Goal: Task Accomplishment & Management: Use online tool/utility

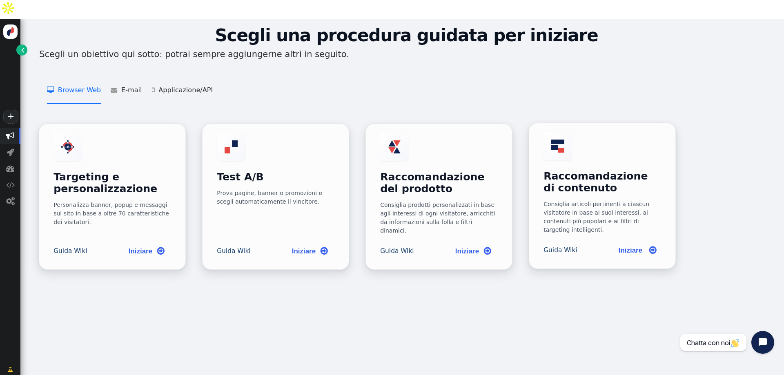
click at [587, 201] on font "Consiglia articoli pertinenti a ciascun visitatore in base ai suoi interessi, a…" at bounding box center [597, 217] width 106 height 32
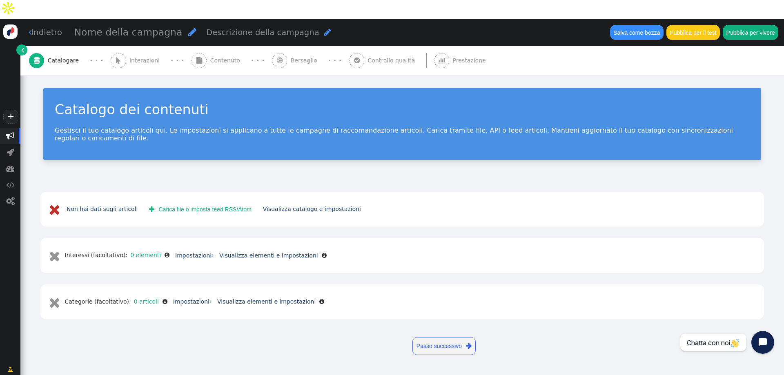
click at [444, 343] on font "Passo successivo" at bounding box center [439, 346] width 45 height 7
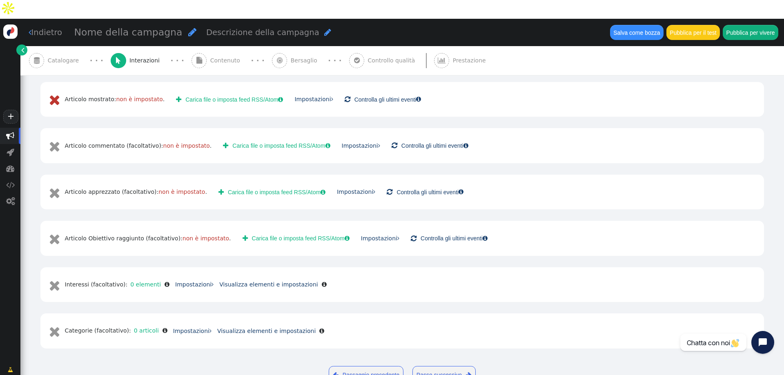
scroll to position [128, 0]
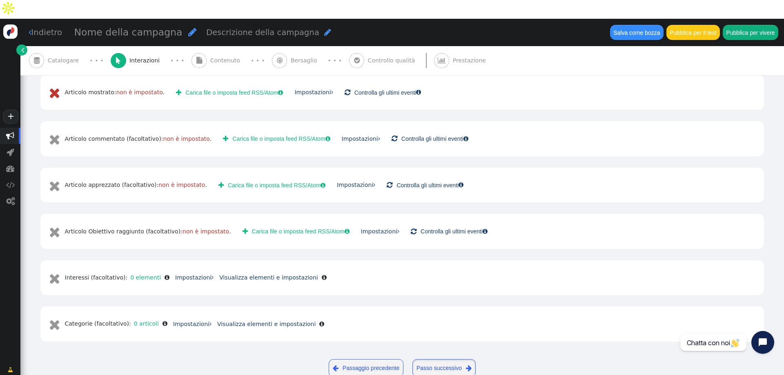
click at [450, 359] on link "Passo successivo " at bounding box center [444, 368] width 63 height 18
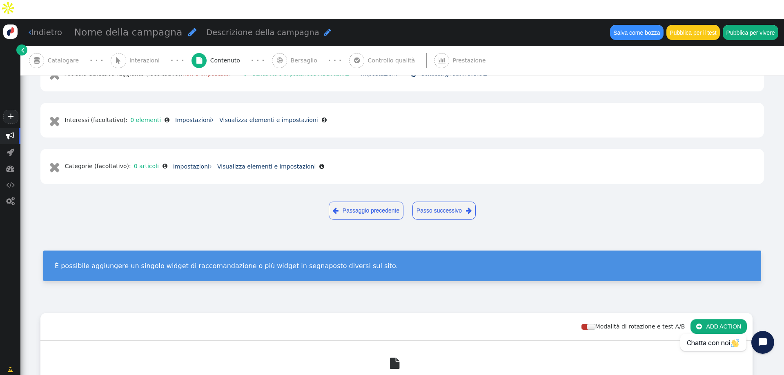
scroll to position [0, 0]
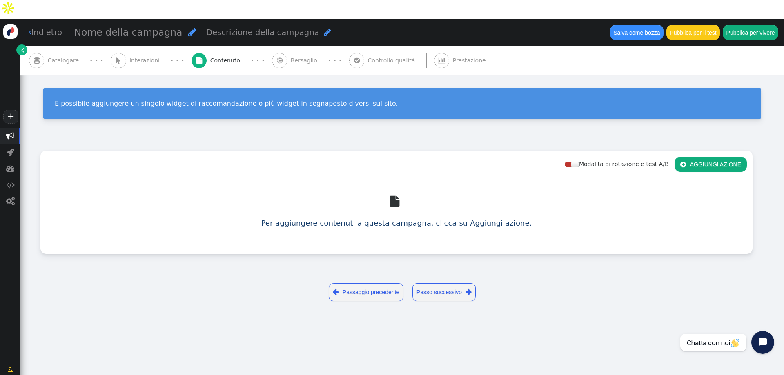
click at [441, 289] on font "Passo successivo" at bounding box center [439, 292] width 45 height 7
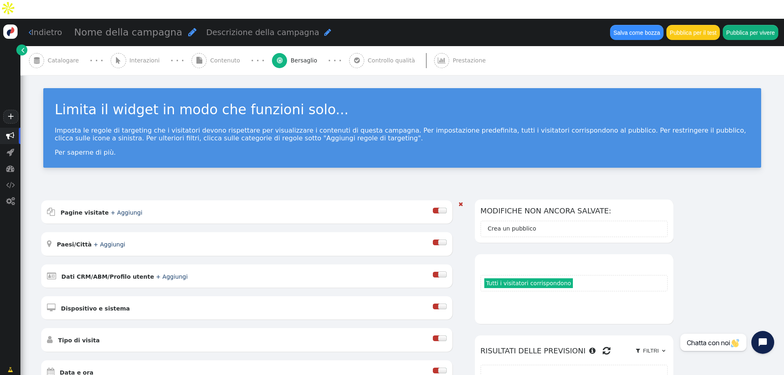
click at [446, 208] on div at bounding box center [442, 211] width 8 height 6
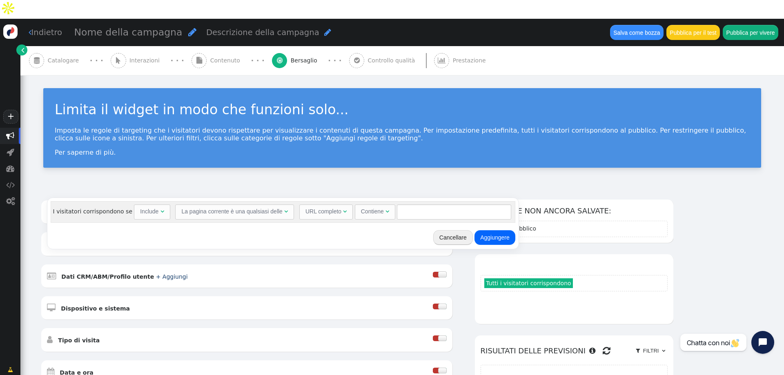
click at [446, 208] on div at bounding box center [442, 211] width 8 height 6
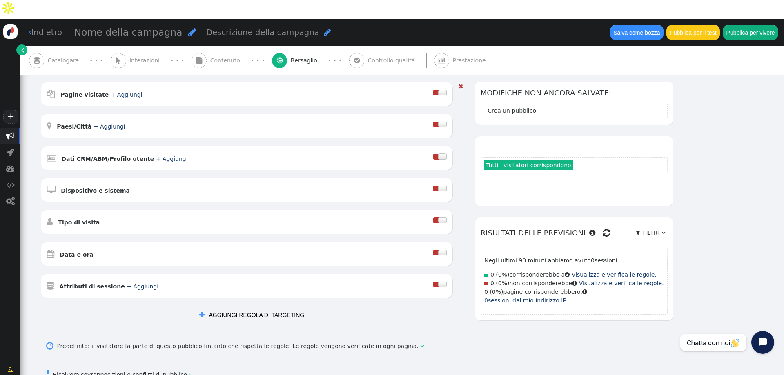
scroll to position [123, 0]
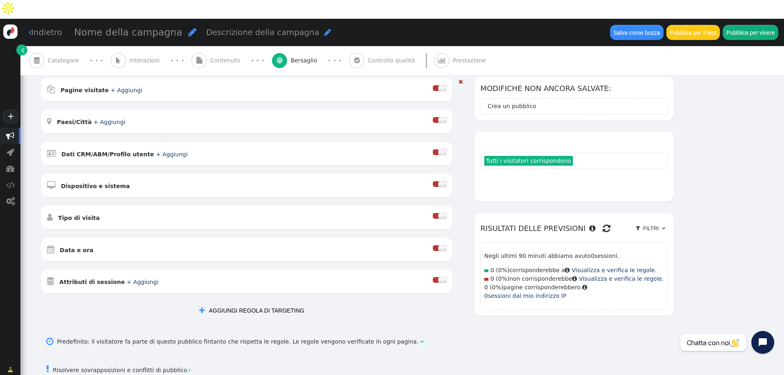
click at [440, 117] on div at bounding box center [436, 120] width 7 height 6
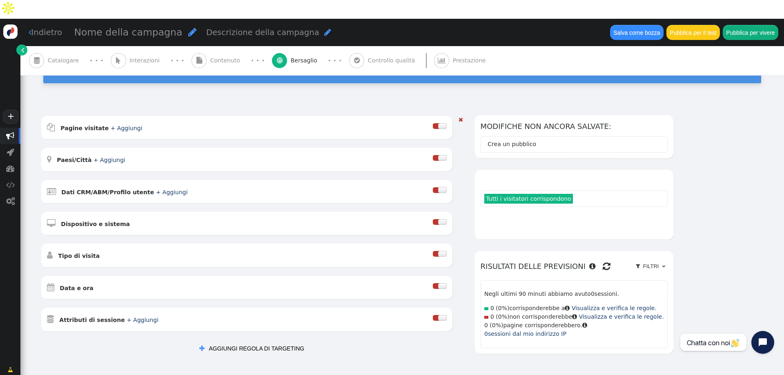
scroll to position [41, 0]
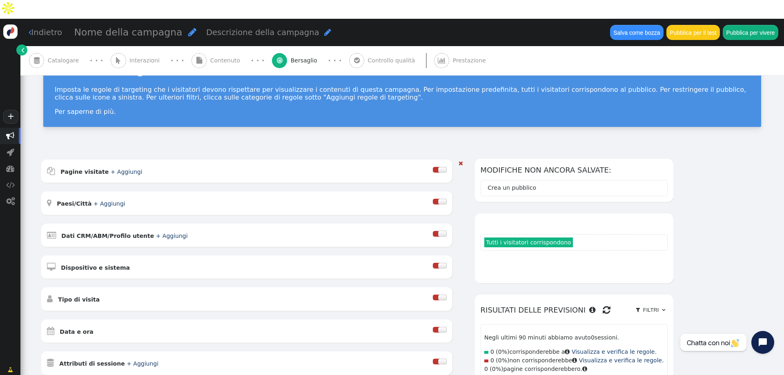
click at [98, 201] on font "+ Aggiungi" at bounding box center [110, 204] width 32 height 7
click at [158, 201] on span "Nome della posizione " at bounding box center [133, 200] width 72 height 15
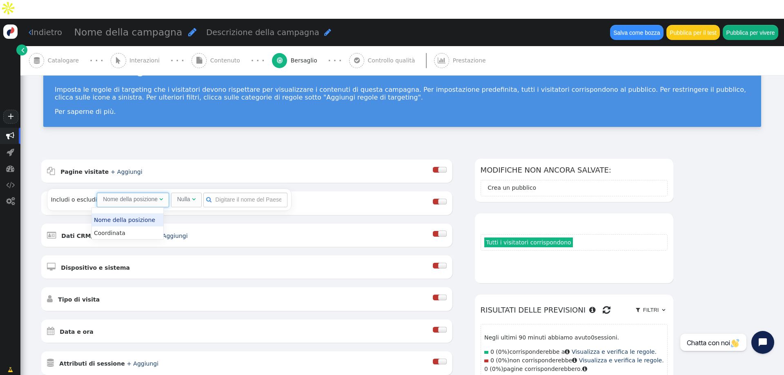
click at [159, 201] on font "" at bounding box center [161, 199] width 4 height 6
click at [123, 169] on font "+ Aggiungi" at bounding box center [127, 172] width 32 height 7
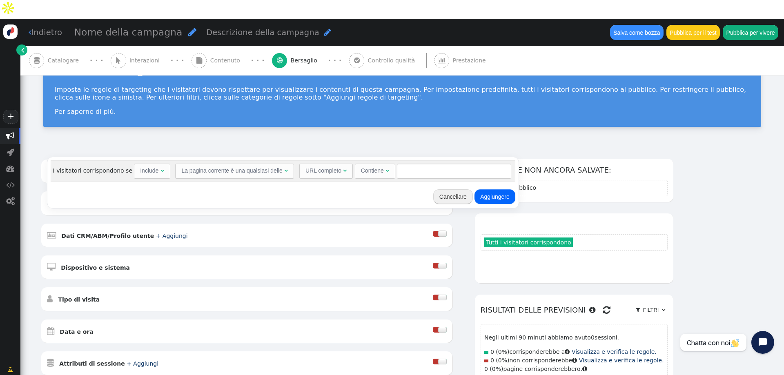
click at [123, 169] on font "+ Aggiungi" at bounding box center [127, 172] width 32 height 7
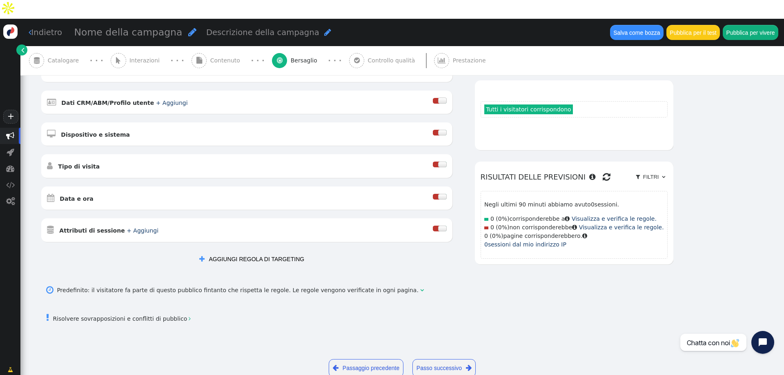
scroll to position [176, 0]
click at [453, 364] on font "Passo successivo" at bounding box center [439, 367] width 45 height 7
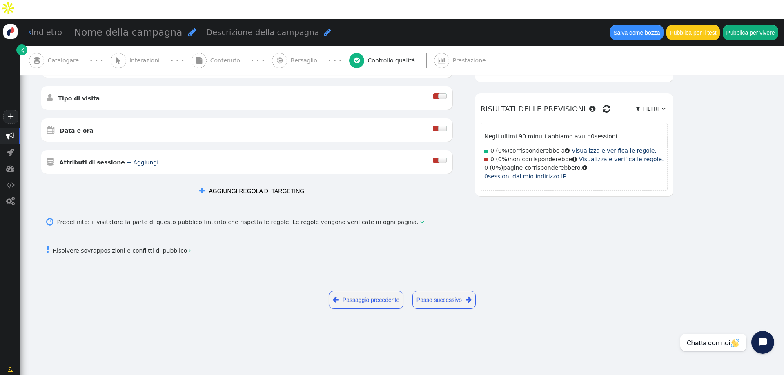
scroll to position [0, 0]
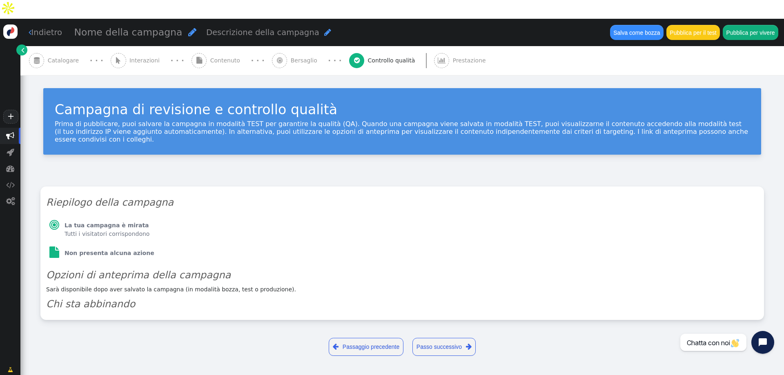
click at [375, 344] on font "Passaggio precedente" at bounding box center [371, 347] width 57 height 7
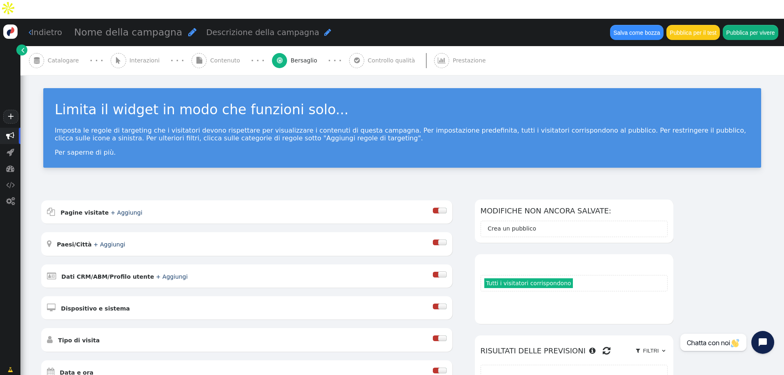
click at [513, 225] on font "Crea un pubblico" at bounding box center [512, 228] width 49 height 7
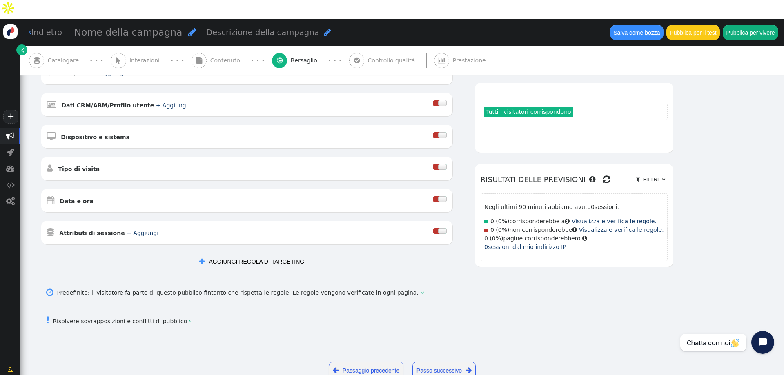
scroll to position [176, 0]
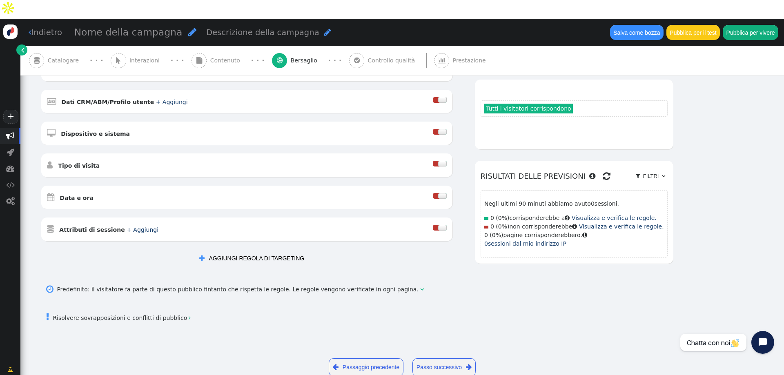
click at [429, 364] on font "Passo successivo" at bounding box center [439, 367] width 45 height 7
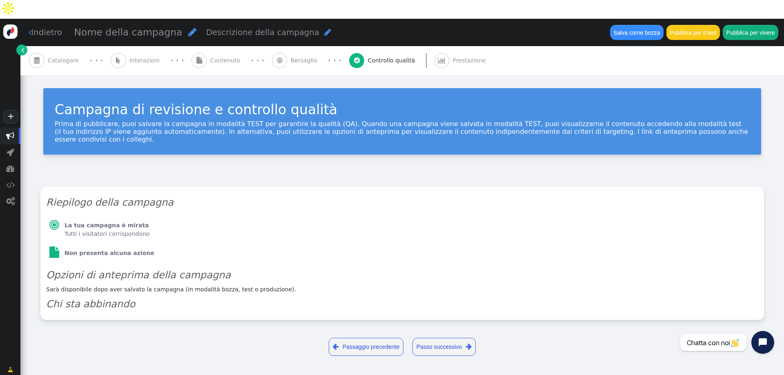
scroll to position [0, 0]
click at [432, 344] on font "Passo successivo" at bounding box center [439, 347] width 45 height 7
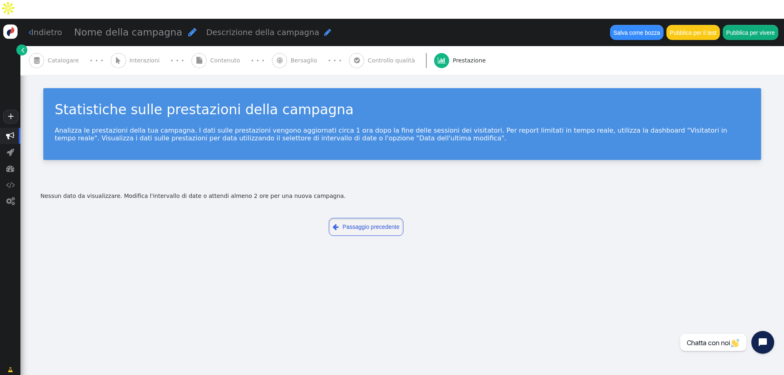
click at [345, 224] on font "Passaggio precedente" at bounding box center [371, 227] width 57 height 7
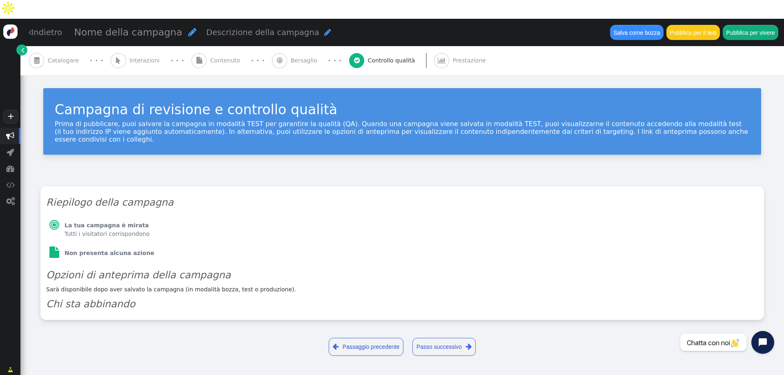
click at [188, 27] on font "" at bounding box center [192, 31] width 8 height 9
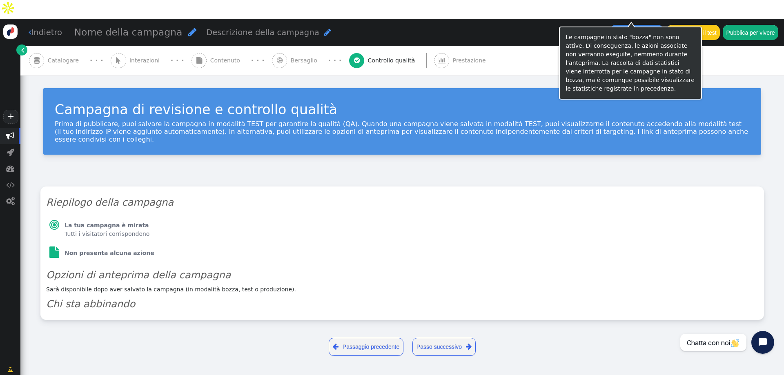
click at [647, 25] on button "Salva come bozza" at bounding box center [637, 32] width 54 height 15
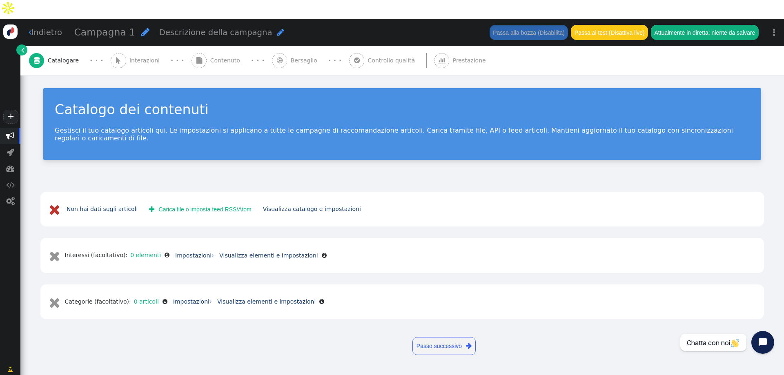
click at [179, 206] on font "Carica file o imposta feed RSS/Atom" at bounding box center [205, 209] width 93 height 7
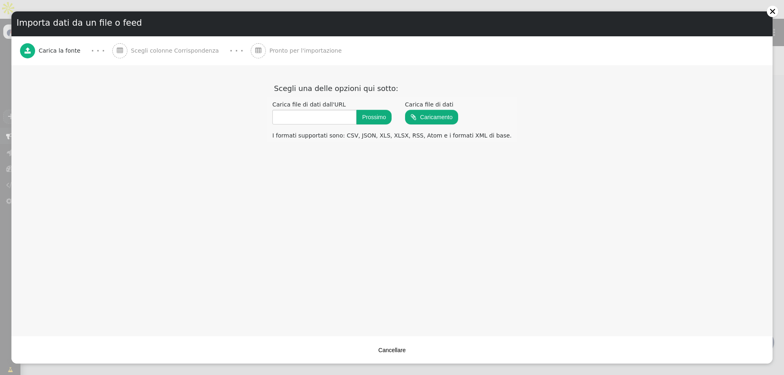
click at [451, 116] on input "file" at bounding box center [432, 117] width 54 height 16
type input "C:\fakepath\63ffea494ae39578aabb856c_PC Pet Spa Plain Background.png"
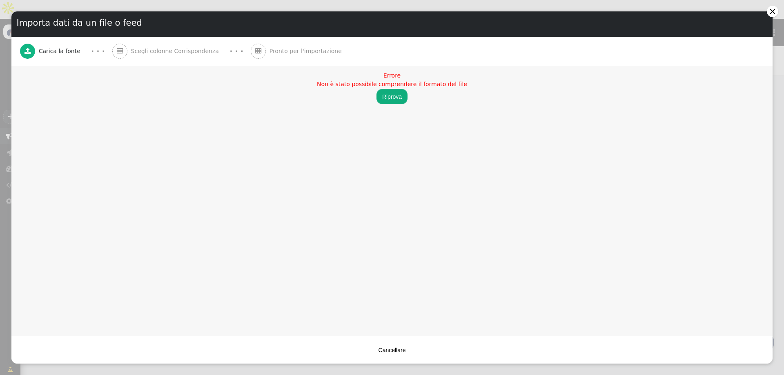
click at [384, 98] on font "Riprova" at bounding box center [392, 97] width 20 height 7
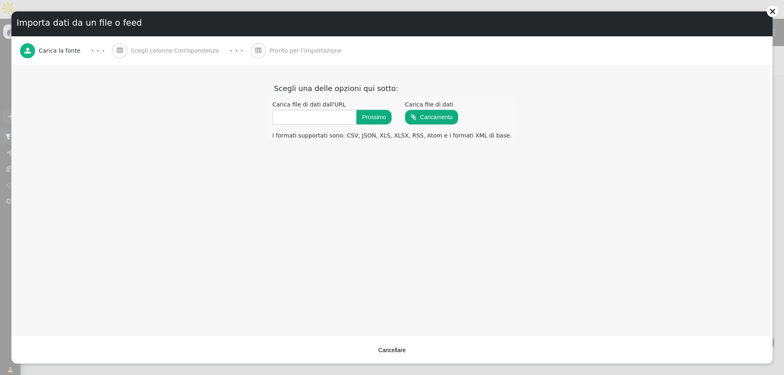
click at [384, 119] on font "Prossimo" at bounding box center [374, 117] width 24 height 7
